Goal: Check status: Check status

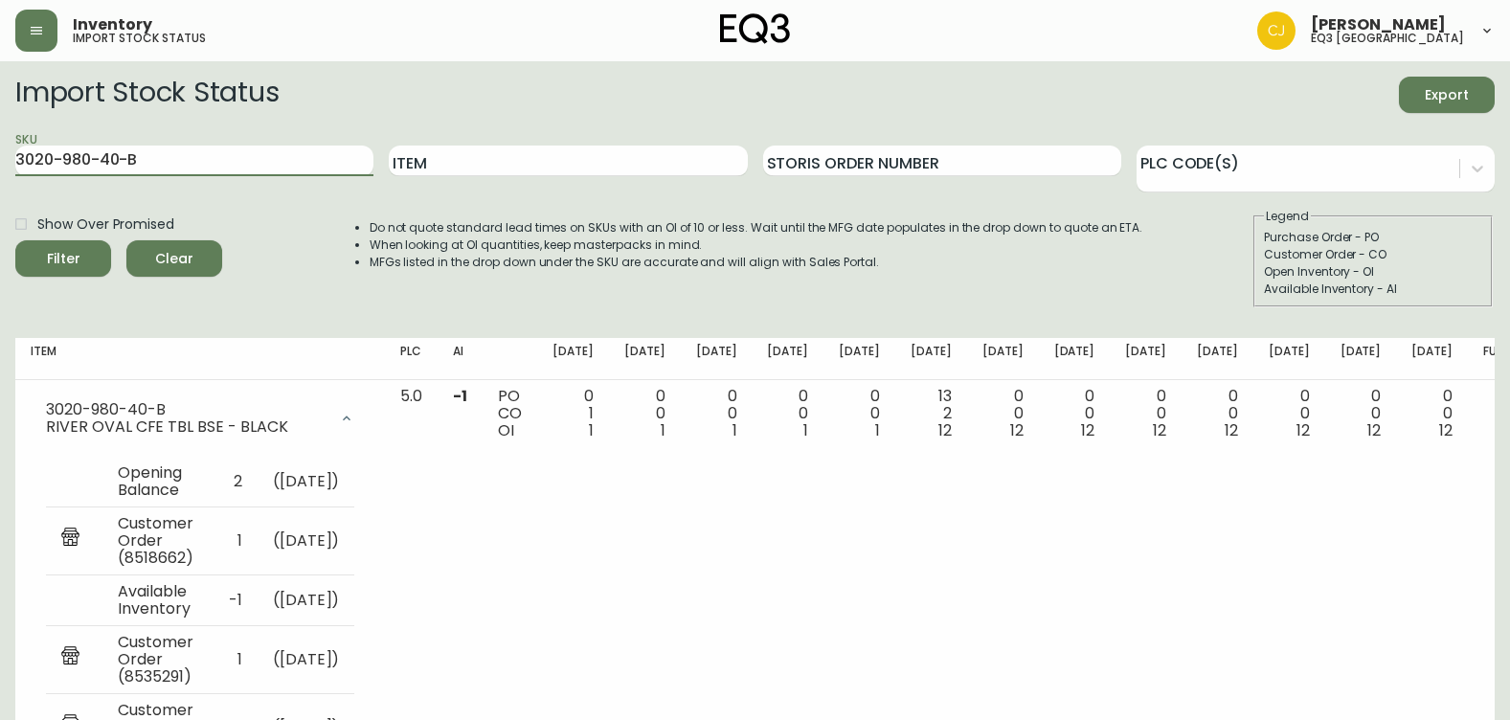
drag, startPoint x: 160, startPoint y: 159, endPoint x: 0, endPoint y: 98, distance: 171.3
click at [0, 105] on html "Inventory import stock status [PERSON_NAME] eq3 [GEOGRAPHIC_DATA] Import Stock …" at bounding box center [755, 448] width 1510 height 896
type input "v"
paste input "[PHONE_NUMBER]"
click at [15, 240] on button "Filter" at bounding box center [63, 258] width 96 height 36
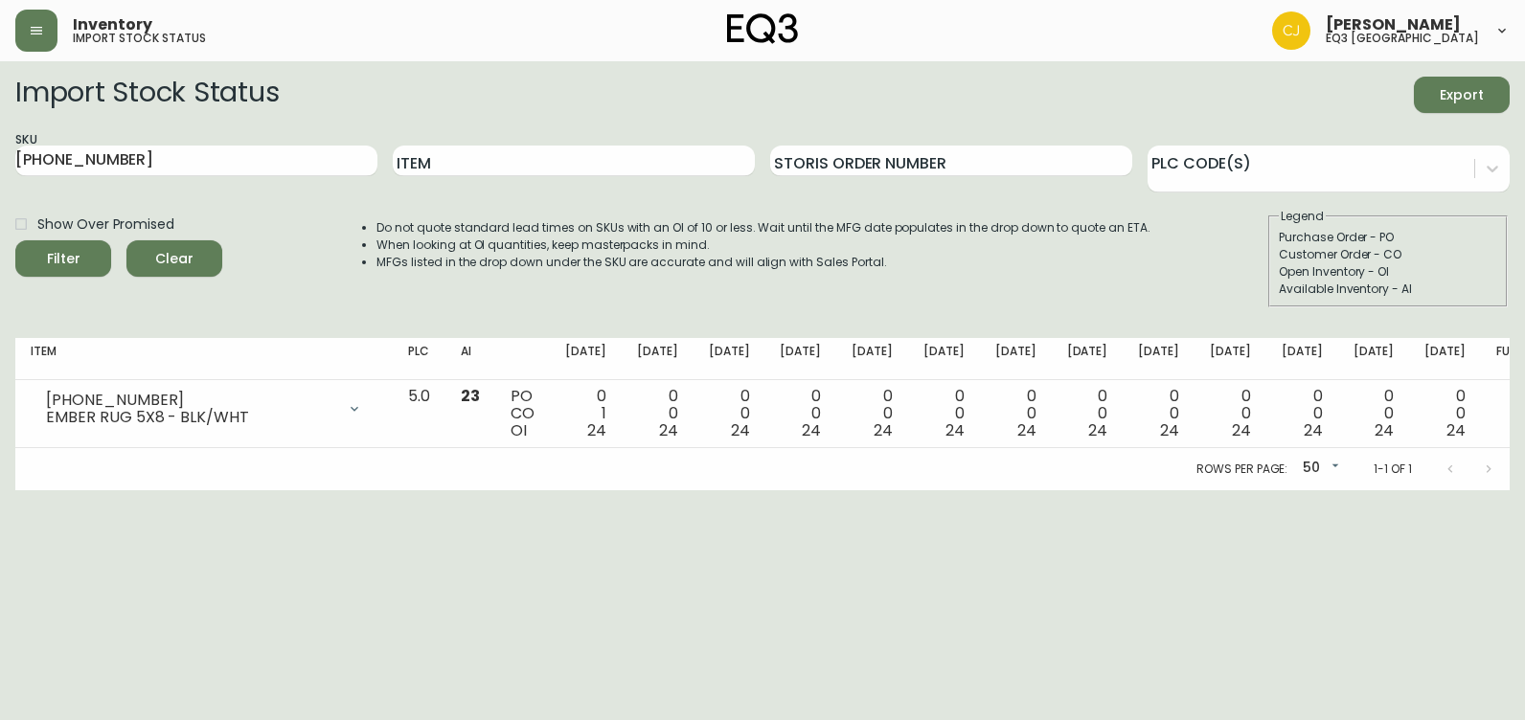
click at [0, 486] on html "Inventory import stock status [PERSON_NAME] eq3 [GEOGRAPHIC_DATA] Import Stock …" at bounding box center [762, 245] width 1525 height 490
click at [0, 211] on html "Inventory import stock status [PERSON_NAME] eq3 [GEOGRAPHIC_DATA] Import Stock …" at bounding box center [762, 245] width 1525 height 490
paste input "7"
type input "[PHONE_NUMBER]"
click at [15, 240] on button "Filter" at bounding box center [63, 258] width 96 height 36
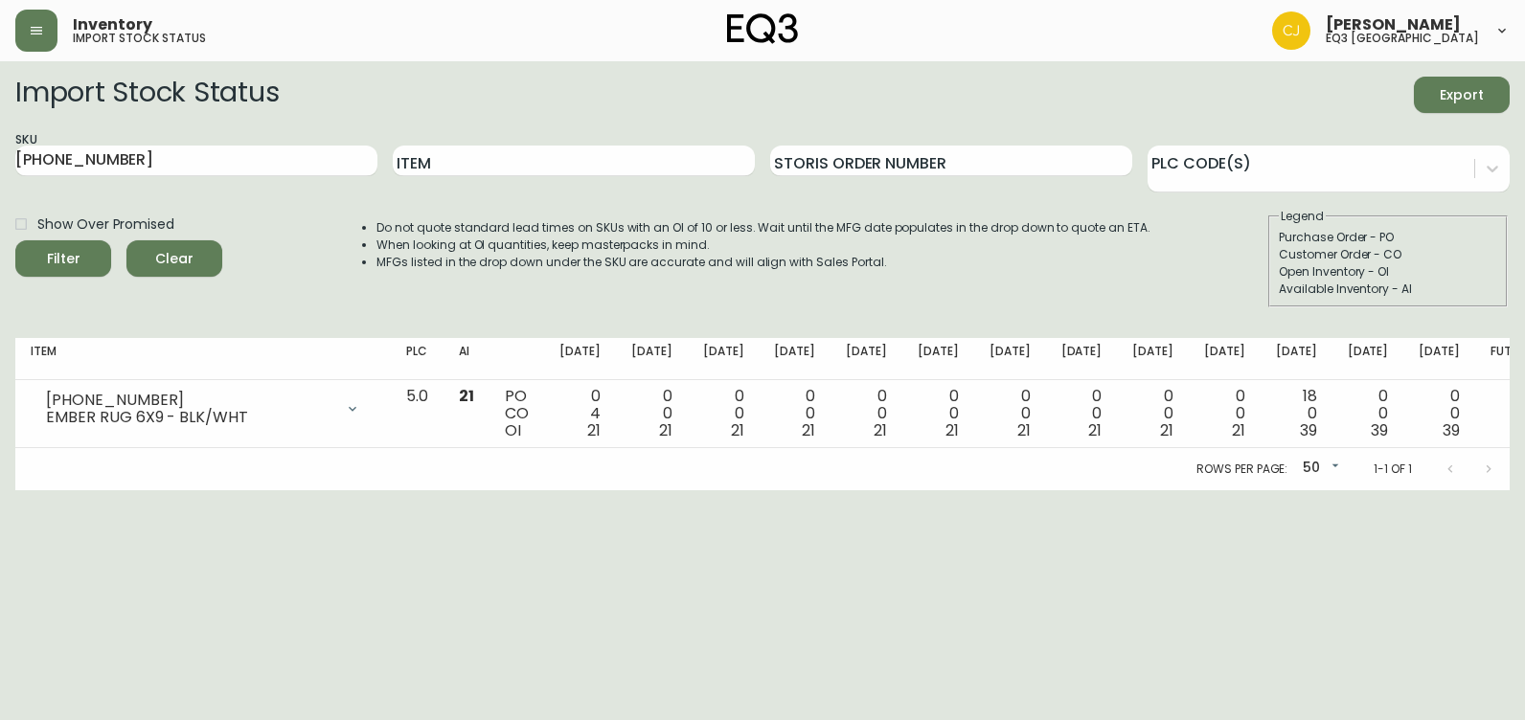
click at [0, 490] on html "Inventory import stock status [PERSON_NAME] eq3 [GEOGRAPHIC_DATA] Import Stock …" at bounding box center [762, 245] width 1525 height 490
